Goal: Task Accomplishment & Management: Manage account settings

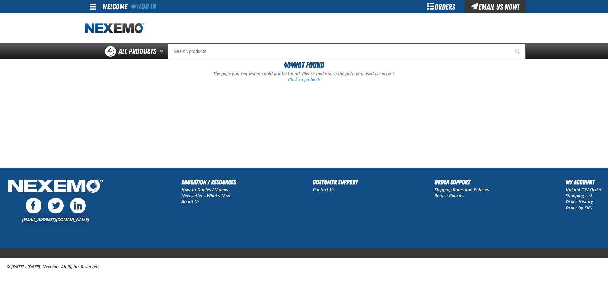
click at [146, 9] on link "Log In" at bounding box center [143, 6] width 25 height 9
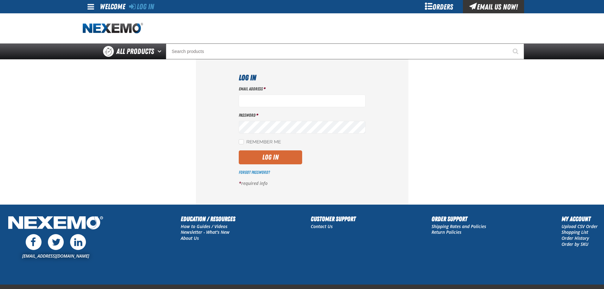
type input "[EMAIL_ADDRESS][DOMAIN_NAME]"
drag, startPoint x: 283, startPoint y: 157, endPoint x: 263, endPoint y: 138, distance: 27.6
click at [283, 157] on button "Log In" at bounding box center [270, 157] width 63 height 14
